Goal: Task Accomplishment & Management: Use online tool/utility

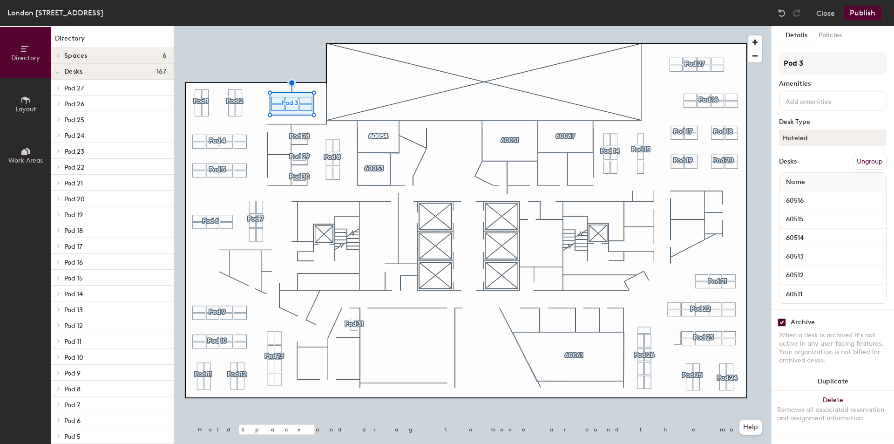
click at [26, 101] on icon at bounding box center [25, 100] width 10 height 10
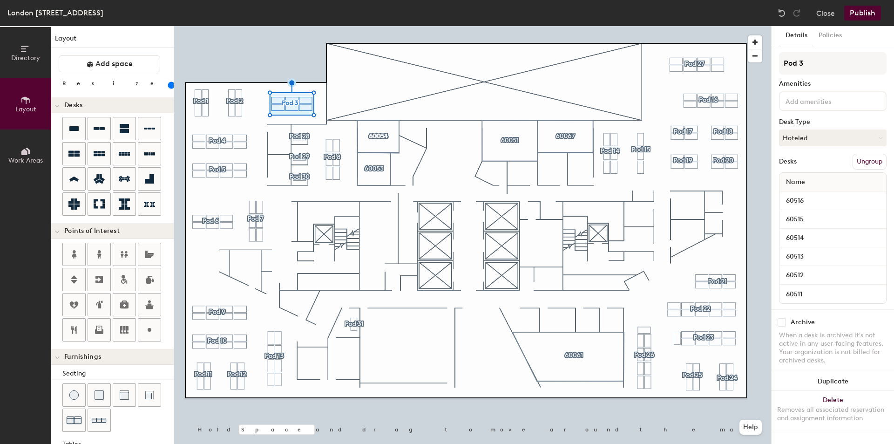
click at [309, 209] on div "Directory Layout Work Areas Layout Add space Resize Desks Points of Interest Fu…" at bounding box center [447, 235] width 894 height 418
checkbox input "false"
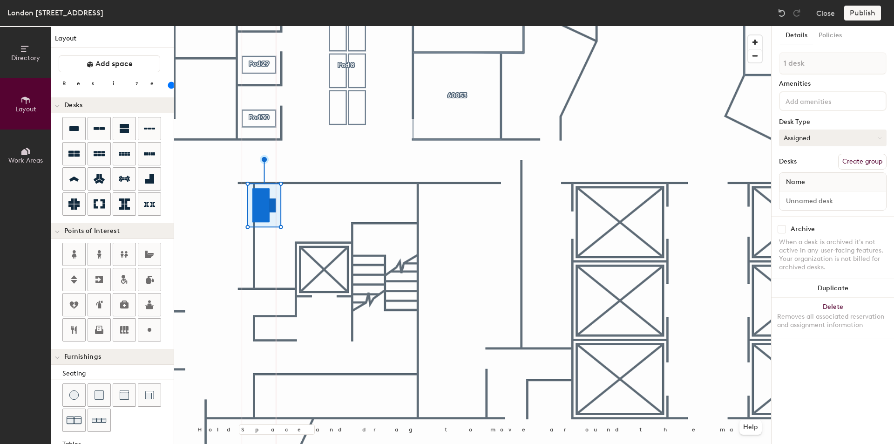
click at [814, 141] on button "Assigned" at bounding box center [833, 137] width 108 height 17
click at [800, 194] on div "Hoteled" at bounding box center [825, 195] width 93 height 14
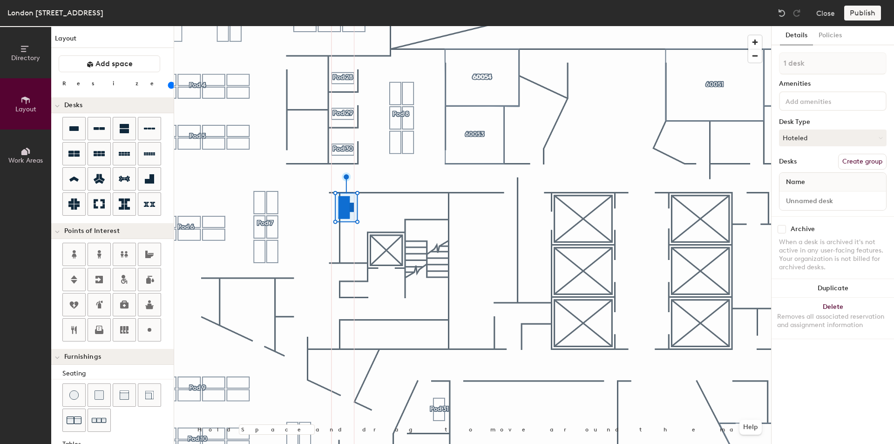
click at [855, 162] on button "Create group" at bounding box center [862, 162] width 48 height 16
click at [452, 26] on div at bounding box center [472, 26] width 597 height 0
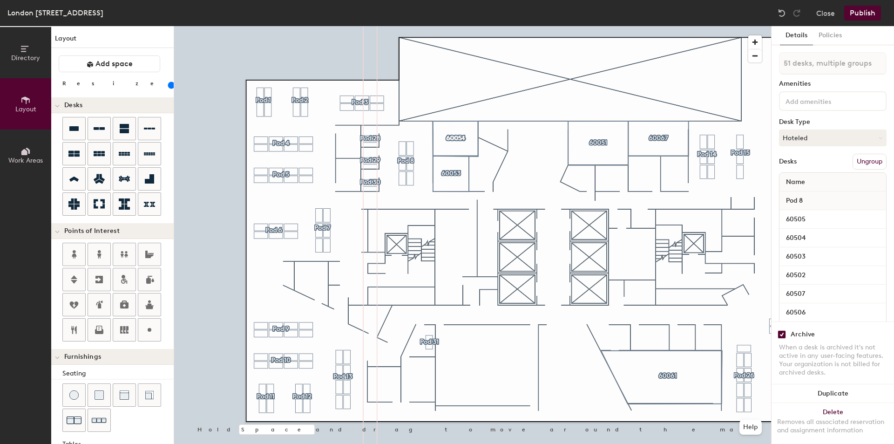
click at [470, 26] on div at bounding box center [472, 26] width 597 height 0
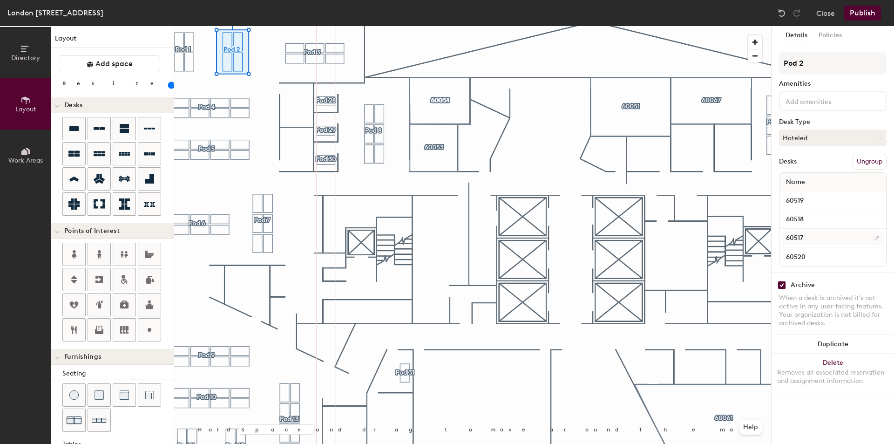
click at [263, 26] on div at bounding box center [472, 26] width 597 height 0
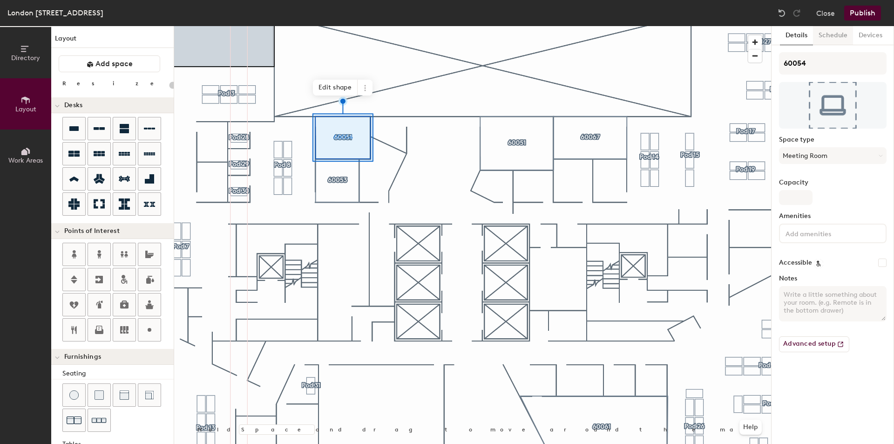
click at [843, 36] on button "Schedule" at bounding box center [833, 35] width 40 height 19
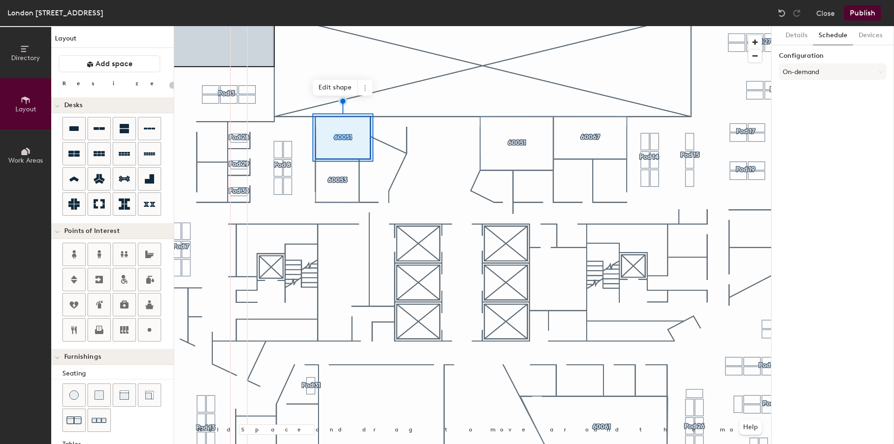
click at [491, 26] on div at bounding box center [472, 26] width 597 height 0
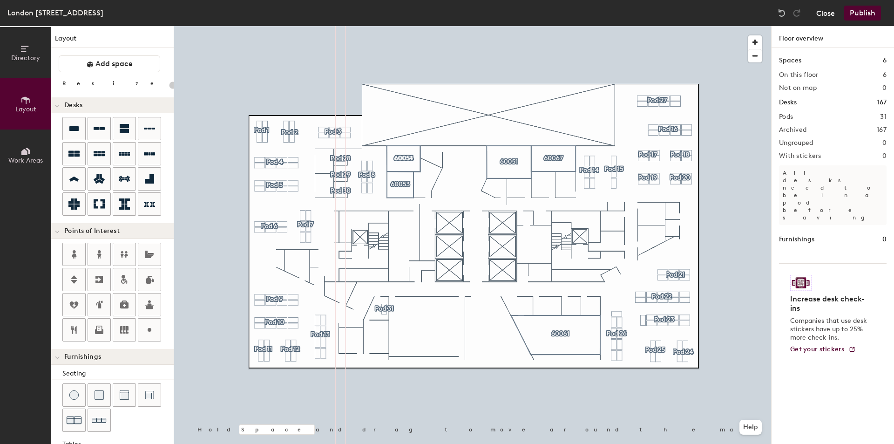
click at [821, 13] on button "Close" at bounding box center [825, 13] width 19 height 15
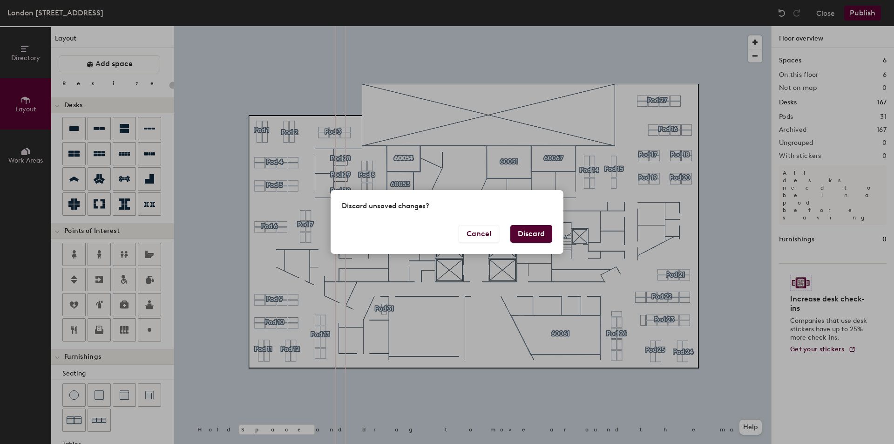
click at [530, 236] on button "Discard" at bounding box center [531, 234] width 42 height 18
type input "20"
